Goal: Information Seeking & Learning: Learn about a topic

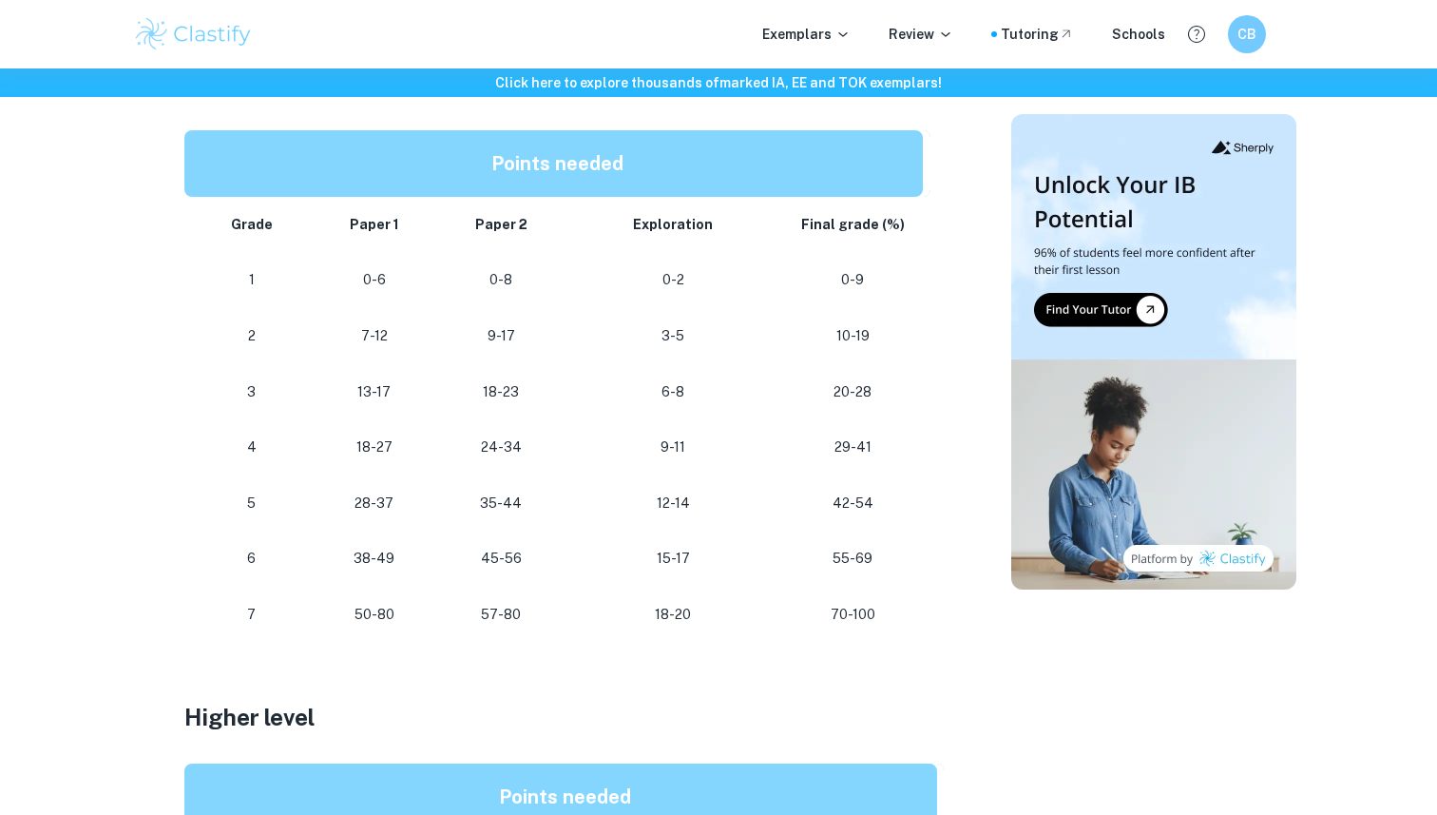
scroll to position [1012, 0]
drag, startPoint x: 660, startPoint y: 552, endPoint x: 708, endPoint y: 552, distance: 48.5
click at [708, 552] on p "15-17" at bounding box center [674, 559] width 188 height 26
